Goal: Information Seeking & Learning: Find specific fact

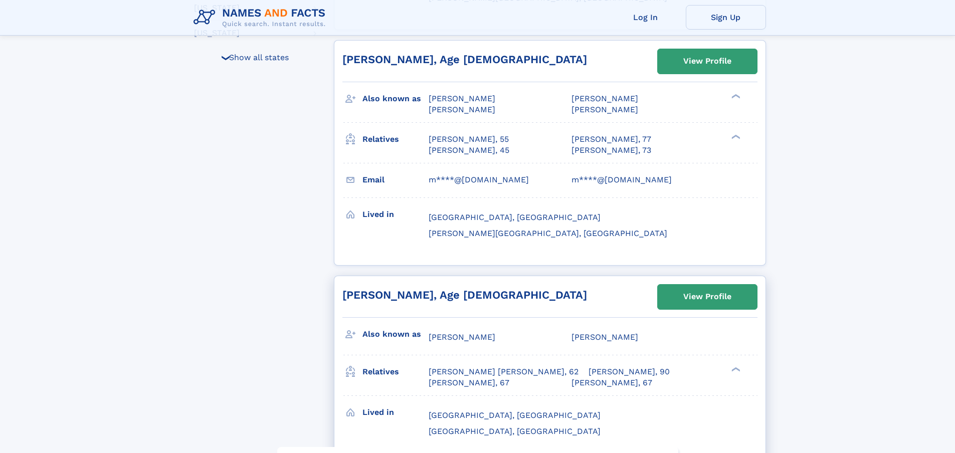
scroll to position [542, 0]
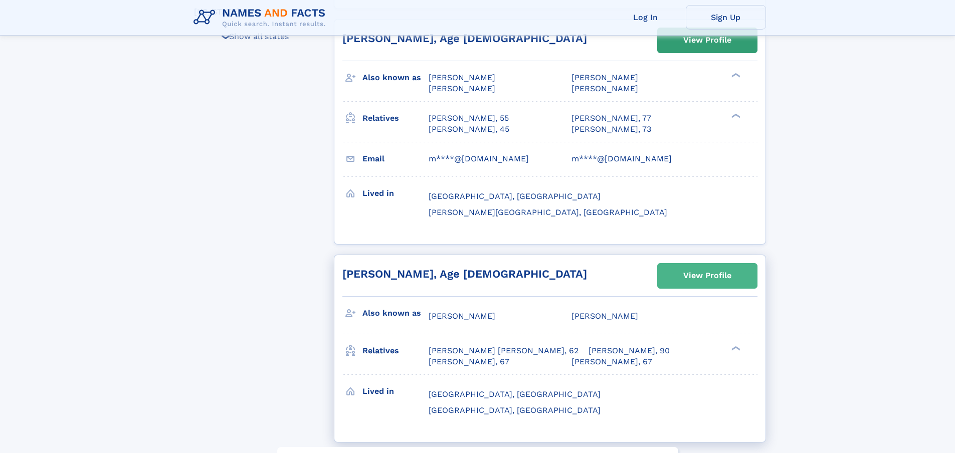
click at [722, 264] on div "View Profile" at bounding box center [708, 275] width 48 height 23
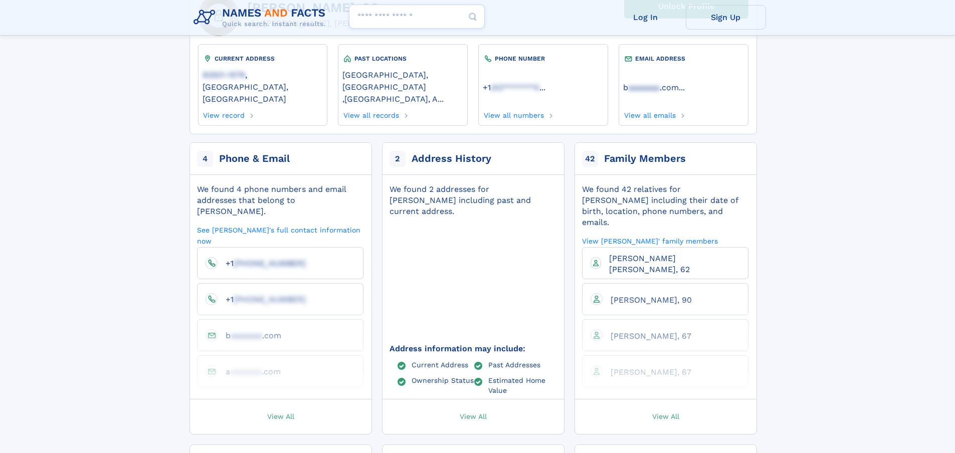
scroll to position [120, 0]
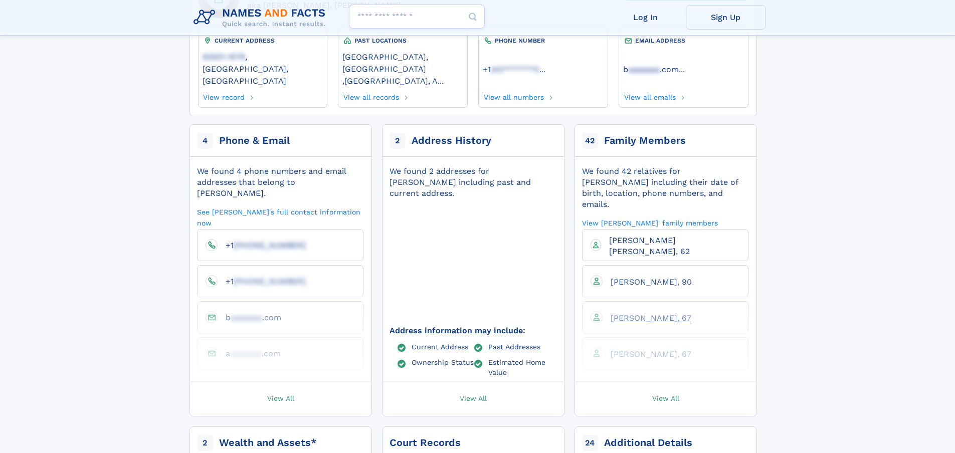
click at [617, 313] on link "[PERSON_NAME], 67" at bounding box center [647, 318] width 89 height 10
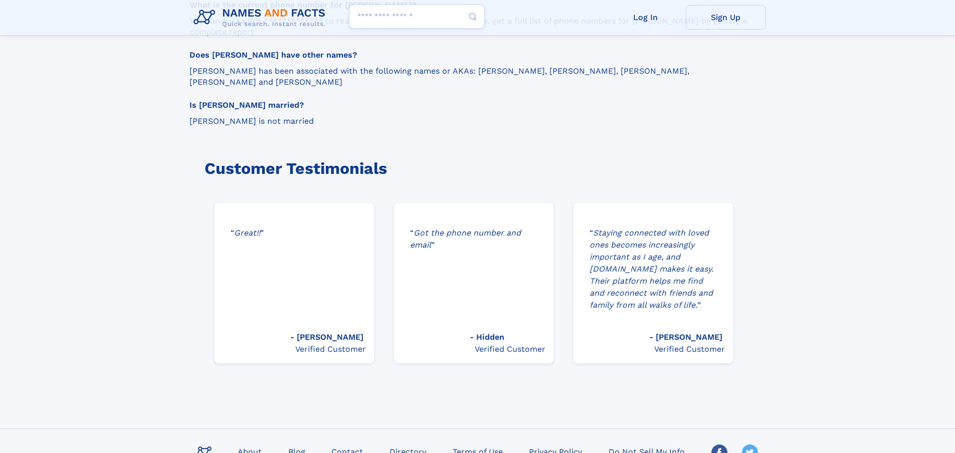
scroll to position [1324, 0]
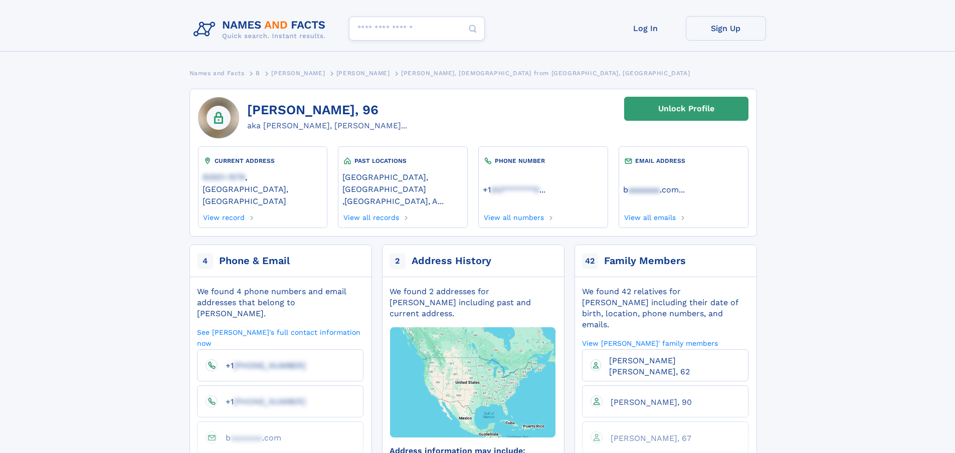
scroll to position [120, 0]
